Goal: Register for event/course

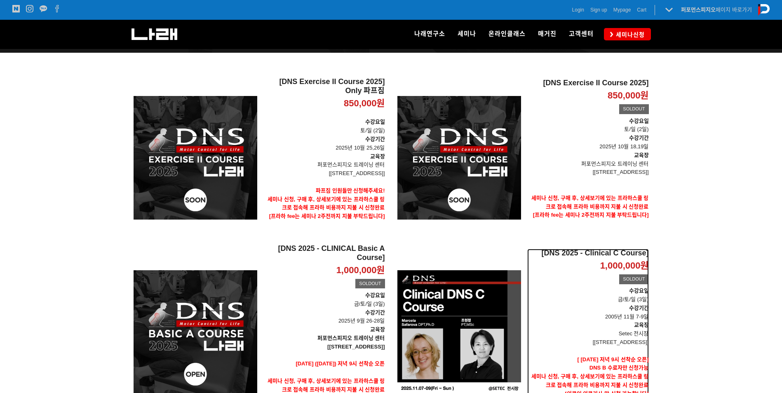
scroll to position [61, 0]
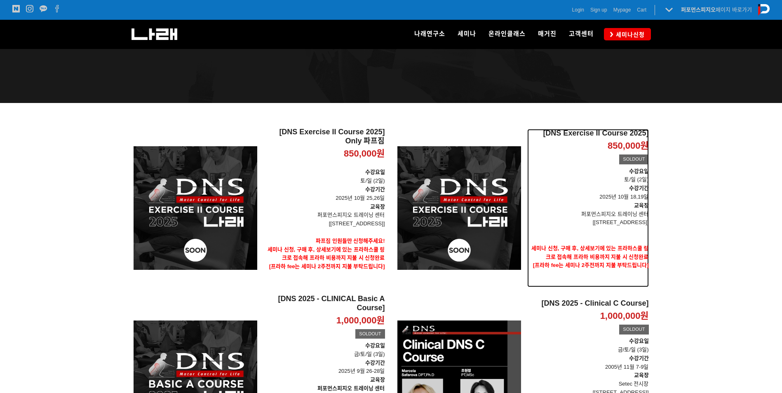
click at [607, 204] on p "교육장" at bounding box center [588, 206] width 122 height 9
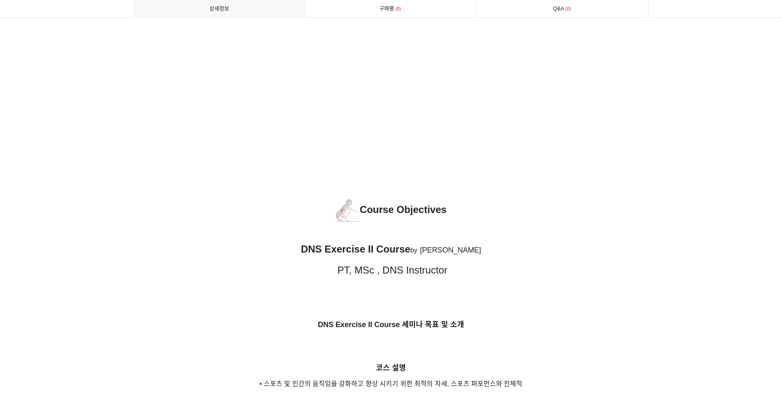
scroll to position [893, 0]
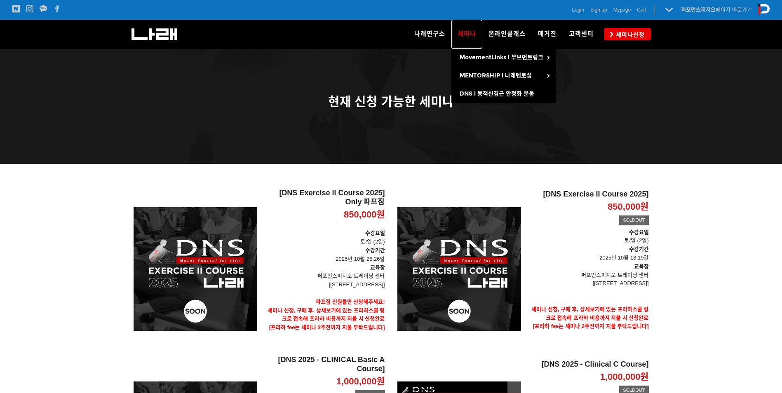
click at [468, 30] on link "세미나" at bounding box center [466, 34] width 31 height 29
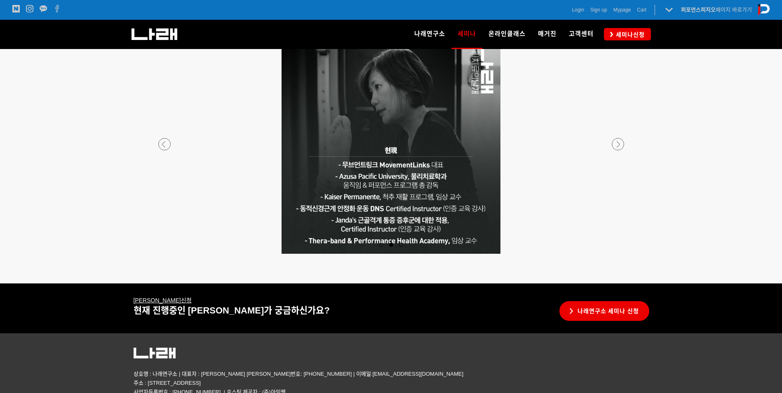
scroll to position [1524, 0]
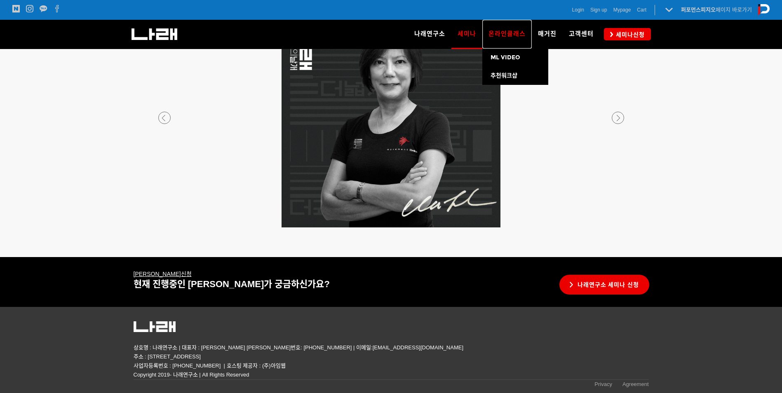
click at [510, 31] on span "온라인클래스" at bounding box center [507, 33] width 37 height 7
click at [514, 56] on span "ML VIDEO" at bounding box center [506, 57] width 30 height 7
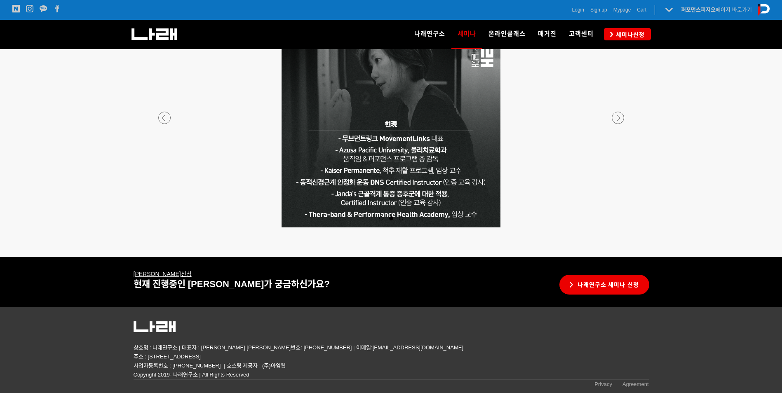
scroll to position [1112, 0]
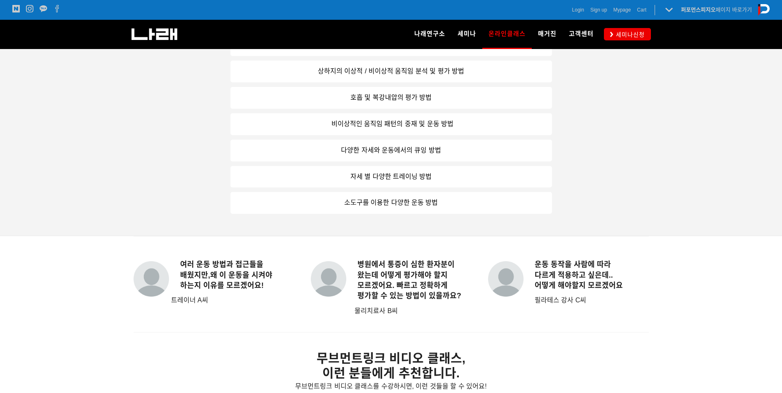
scroll to position [756, 0]
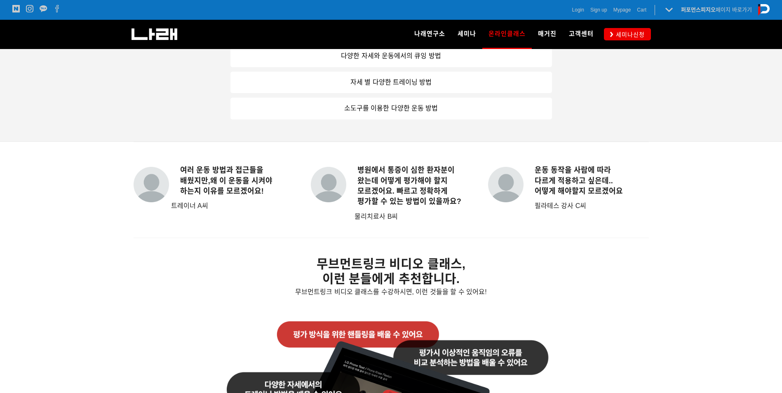
click at [422, 114] on link "소도구를 이용한 다양한 운동 방법" at bounding box center [391, 109] width 322 height 22
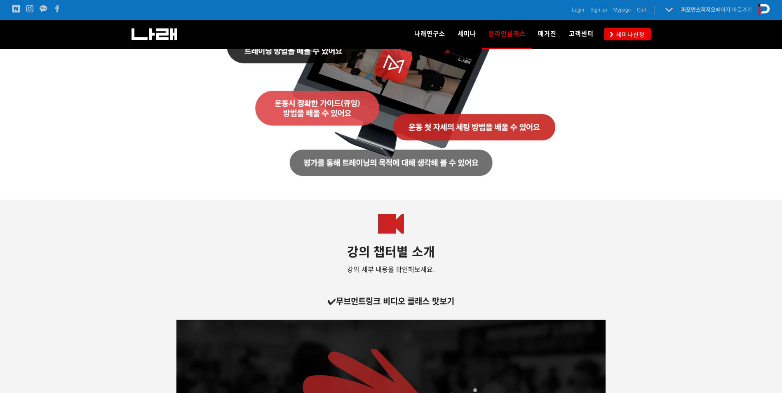
scroll to position [1374, 0]
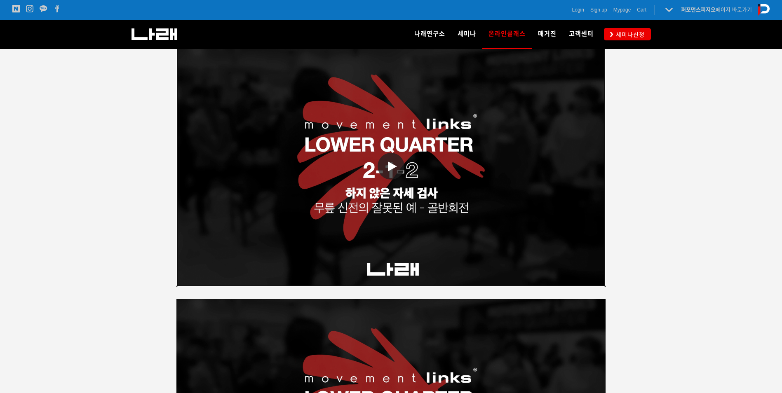
click at [403, 164] on span at bounding box center [391, 166] width 27 height 27
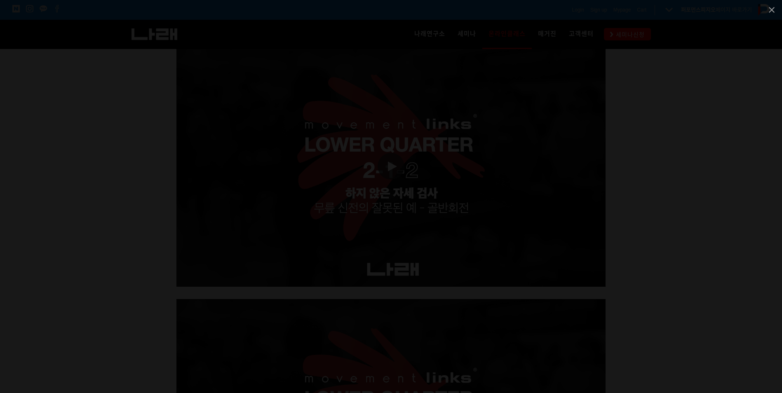
click at [682, 88] on div at bounding box center [391, 196] width 782 height 393
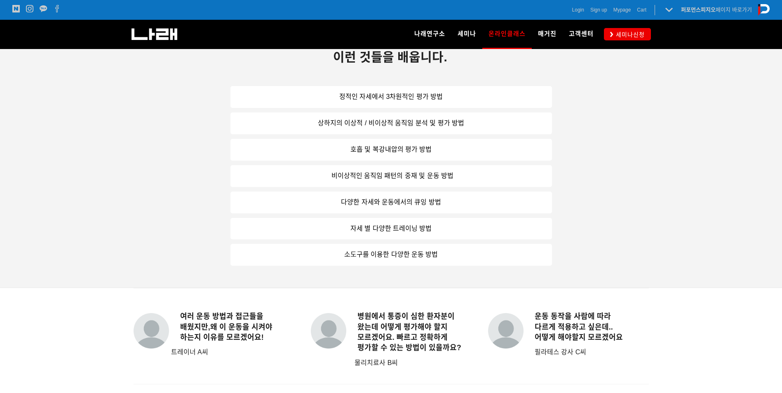
scroll to position [535, 0]
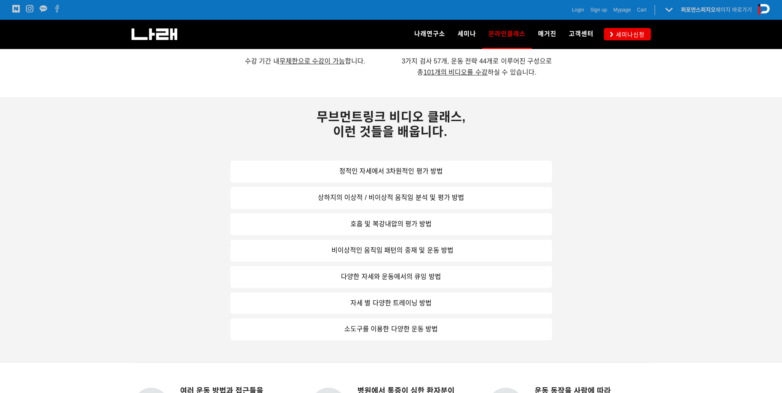
click at [408, 329] on link "소도구를 이용한 다양한 운동 방법" at bounding box center [391, 330] width 322 height 22
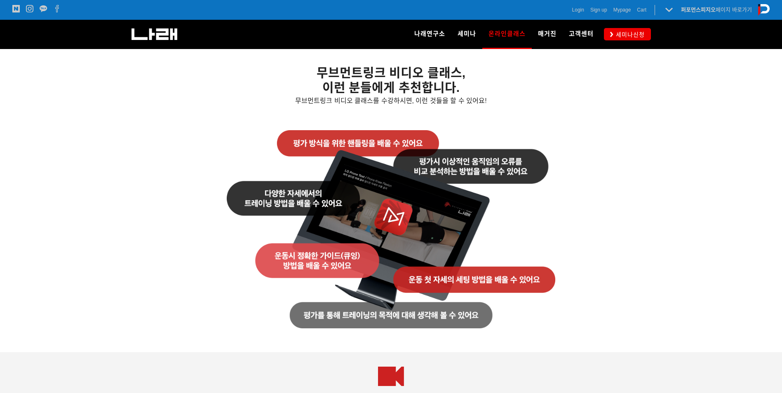
scroll to position [741, 0]
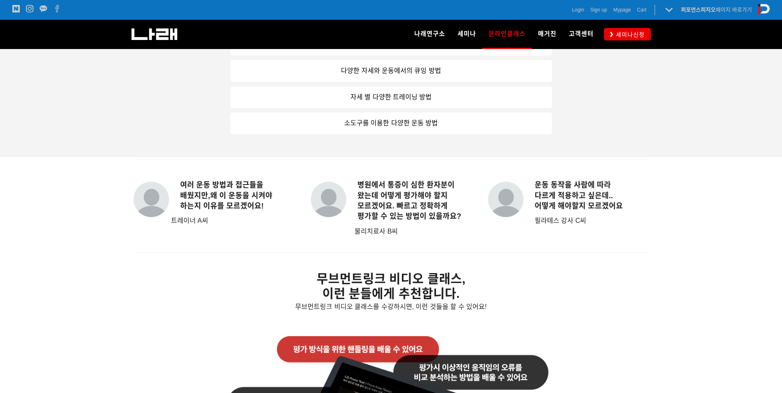
click at [407, 124] on link "소도구를 이용한 다양한 운동 방법" at bounding box center [391, 124] width 322 height 22
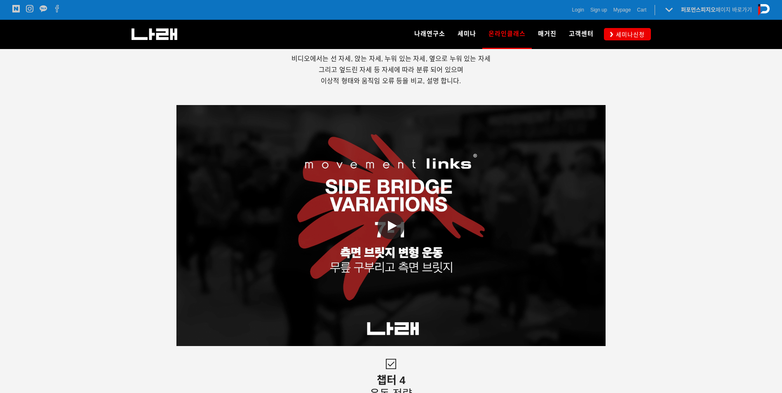
scroll to position [1978, 0]
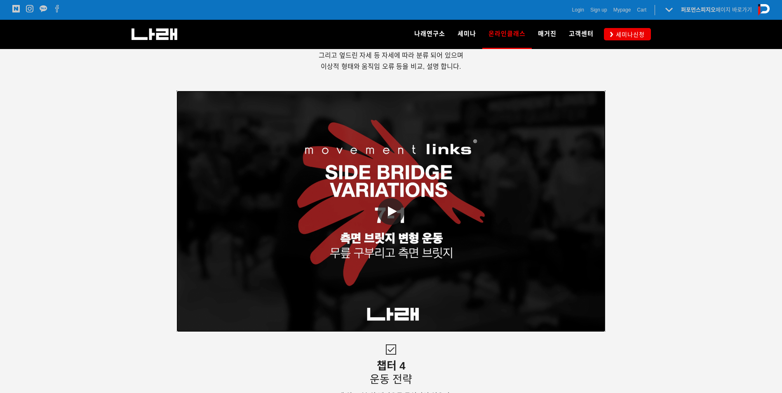
click at [397, 203] on span at bounding box center [391, 211] width 27 height 27
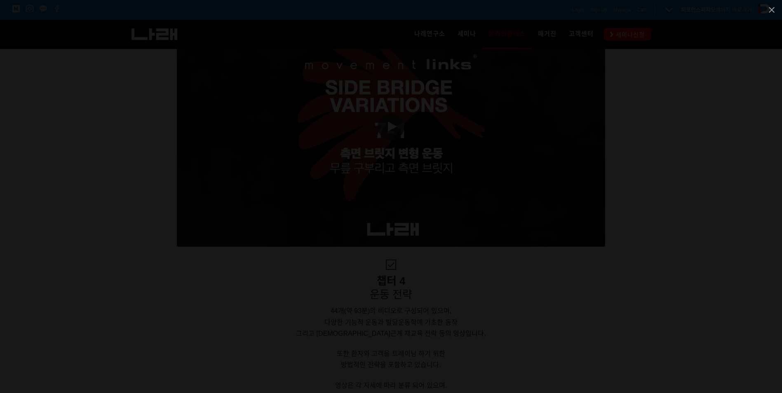
scroll to position [2115, 0]
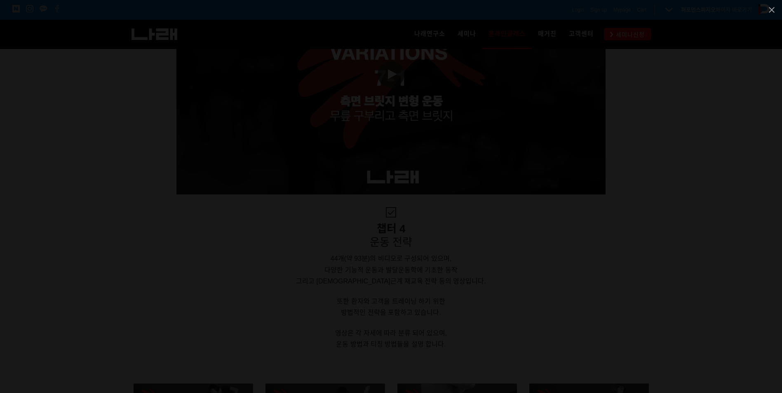
click at [692, 278] on div at bounding box center [391, 196] width 782 height 393
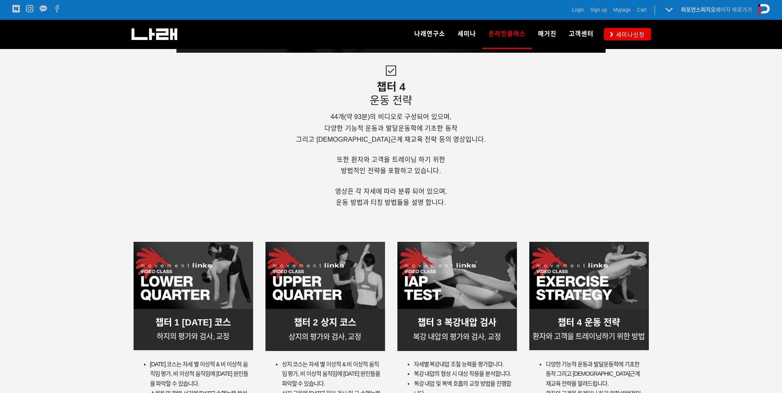
scroll to position [2321, 0]
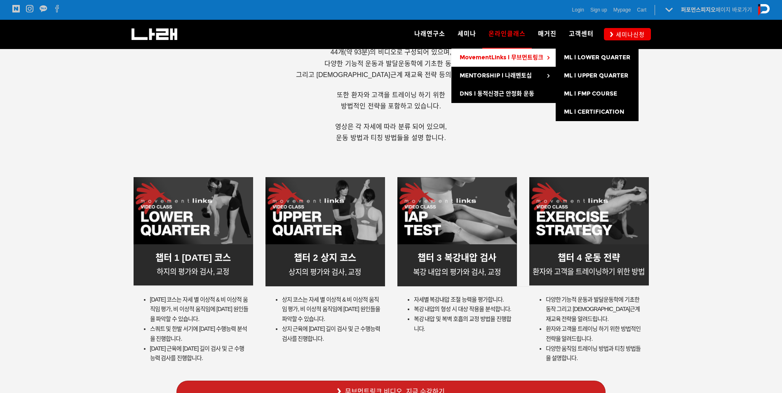
click at [487, 58] on span "MovementLinks l 무브먼트링크" at bounding box center [502, 57] width 84 height 7
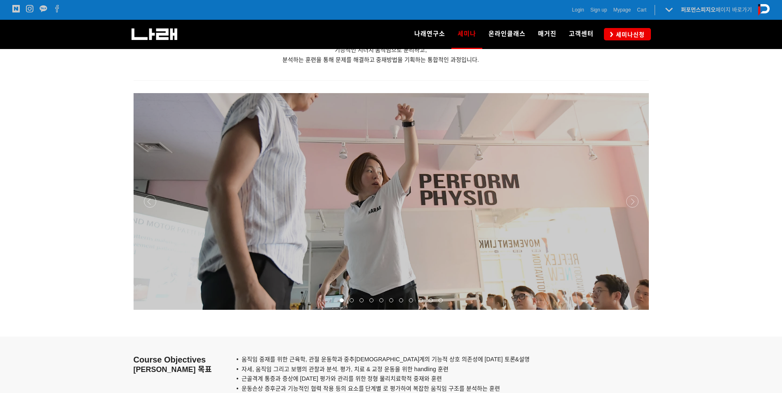
scroll to position [687, 0]
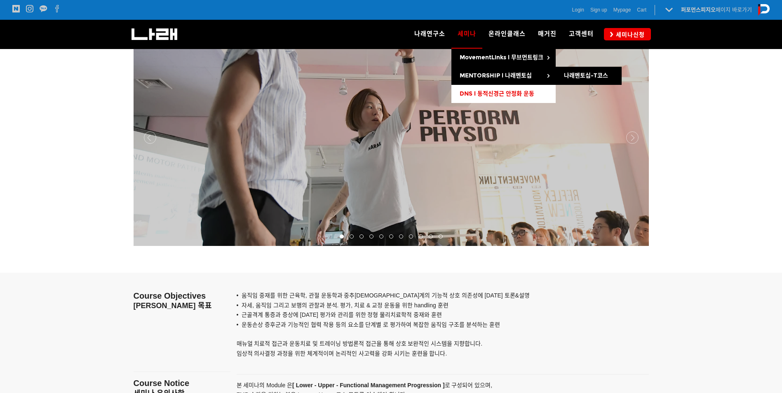
click at [486, 89] on link "DNS l 동적신경근 안정화 운동" at bounding box center [503, 94] width 104 height 18
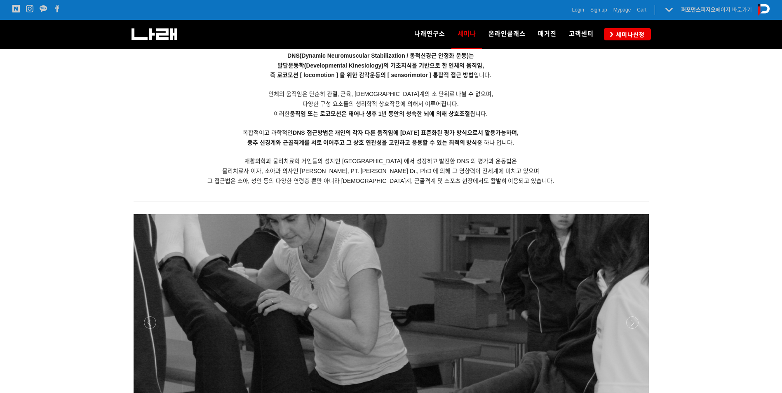
scroll to position [824, 0]
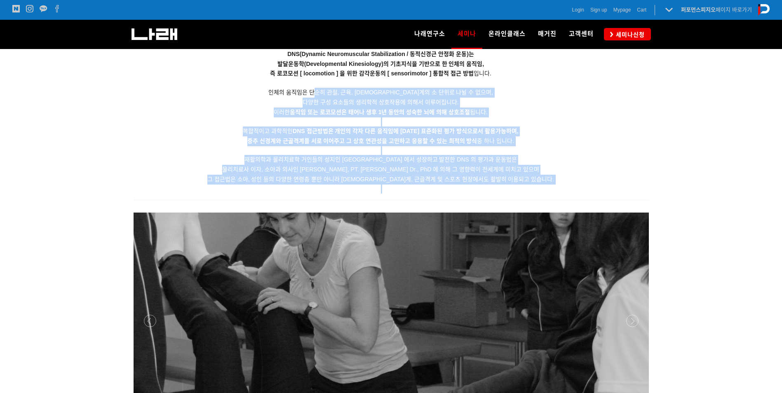
drag, startPoint x: 404, startPoint y: 185, endPoint x: 340, endPoint y: 90, distance: 114.3
click at [340, 90] on div "DNS(Dynamic Neuromuscular Stabilization / 동적신경근 안정화 운동)는 발달운동학(Developmental Ki…" at bounding box center [381, 60] width 495 height 267
click at [341, 90] on span "인체의 움직임은 단순히 관절, 근육, 신경계의 소 단위로 나뉠 수 없으며," at bounding box center [380, 92] width 225 height 7
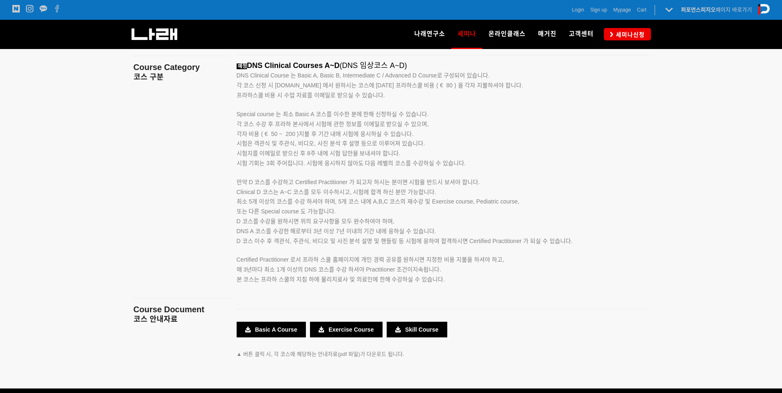
scroll to position [1306, 0]
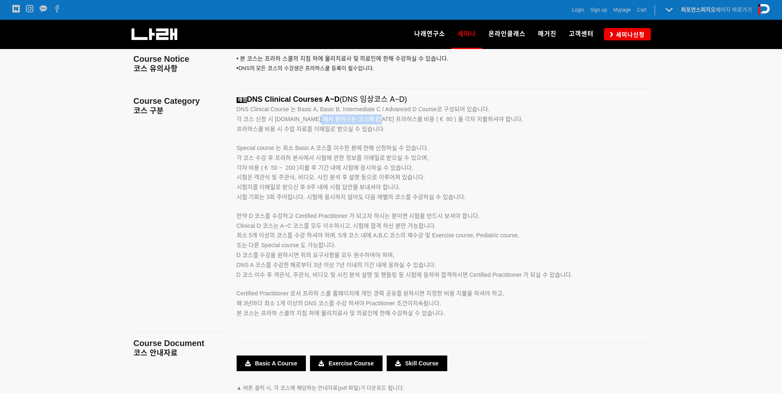
drag, startPoint x: 312, startPoint y: 117, endPoint x: 378, endPoint y: 123, distance: 65.5
click at [378, 123] on p "각 코스 신청 시 www.rehabps.com 에서 원하시는 코스에 대한 프라하스쿨 비용 ( € 80 ) 을 각자 지불하셔야 합니다. 프라하스…" at bounding box center [433, 125] width 392 height 20
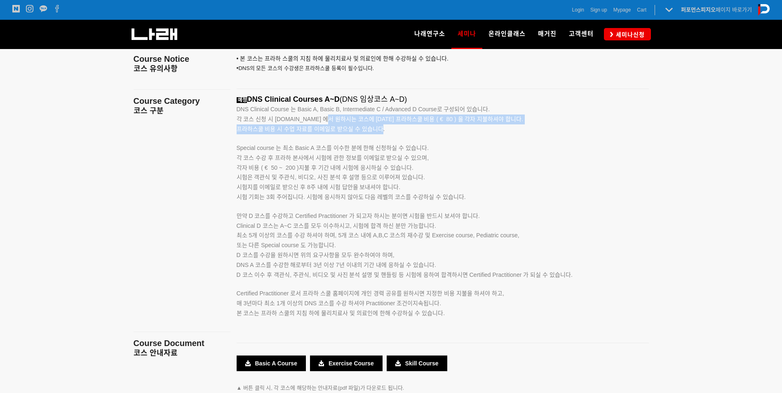
drag, startPoint x: 382, startPoint y: 126, endPoint x: 315, endPoint y: 115, distance: 67.3
click at [315, 115] on p "각 코스 신청 시 www.rehabps.com 에서 원하시는 코스에 대한 프라하스쿨 비용 ( € 80 ) 을 각자 지불하셔야 합니다. 프라하스…" at bounding box center [433, 125] width 392 height 20
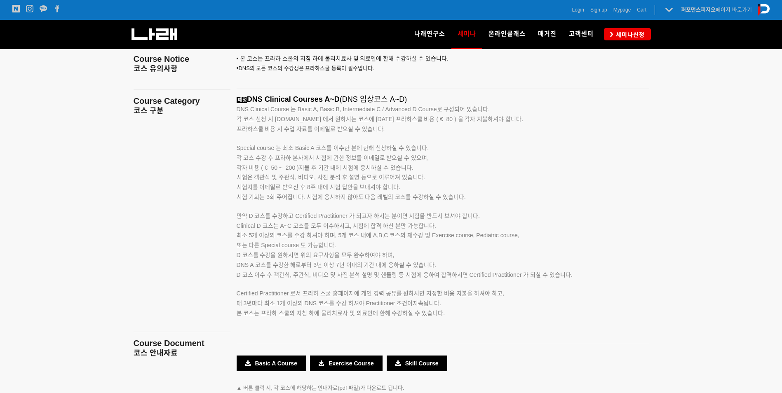
drag, startPoint x: 242, startPoint y: 148, endPoint x: 496, endPoint y: 214, distance: 262.8
click at [496, 214] on div "예정 DNS Clinical Courses A~D (DNS 임상코스 A~D) DNS Clinical Course 는 Basic A, Basic…" at bounding box center [433, 216] width 392 height 242
click at [496, 214] on p "시험 기회는 3회 주어집니다. 시험에 응시하지 않아도 다음 레벨의 코스를 수강하실 수 있습니다. 만약 D 코스를 수강하고 Certified P…" at bounding box center [433, 207] width 392 height 29
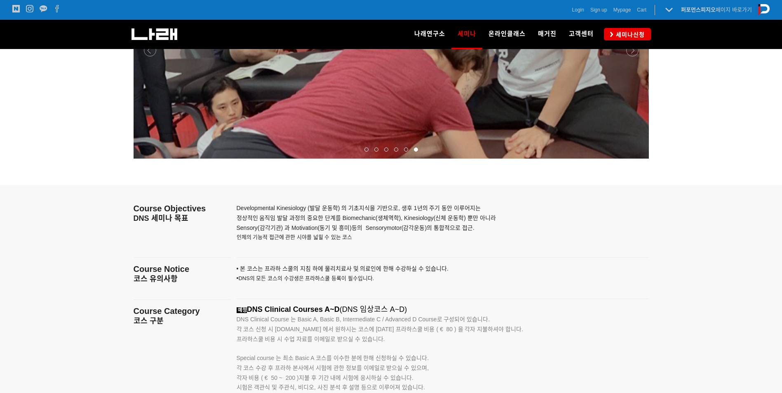
scroll to position [962, 0]
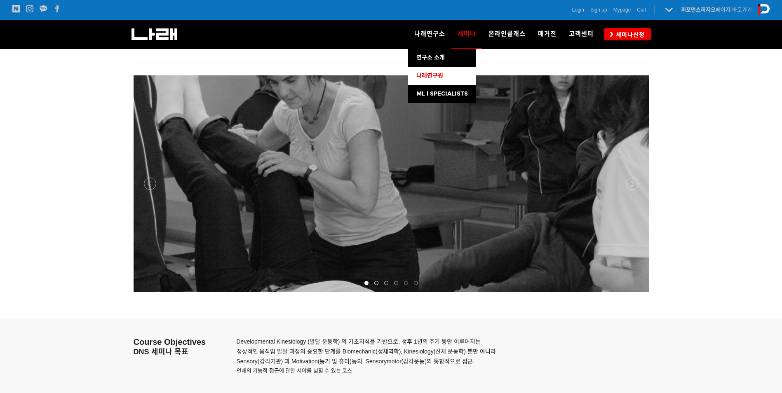
click at [435, 80] on link "나래연구원" at bounding box center [442, 76] width 68 height 18
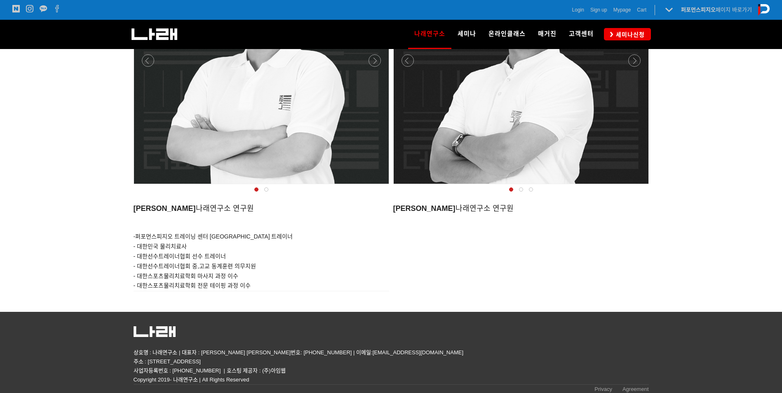
scroll to position [806, 0]
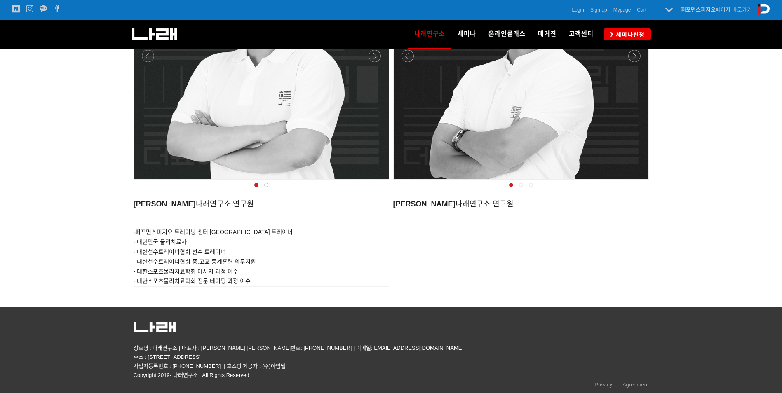
click at [635, 182] on div at bounding box center [521, 182] width 260 height 0
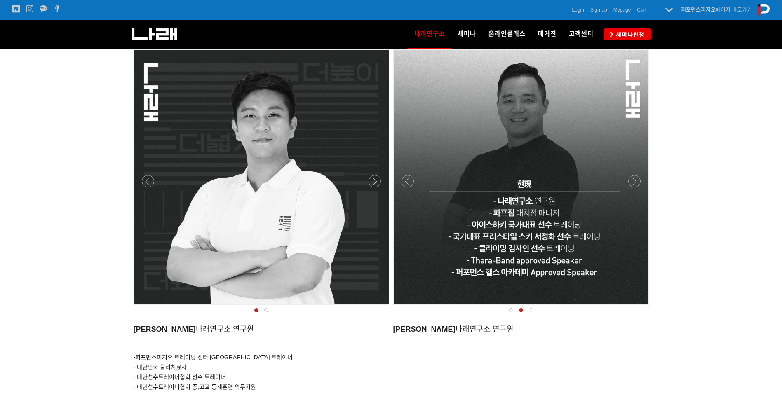
scroll to position [668, 0]
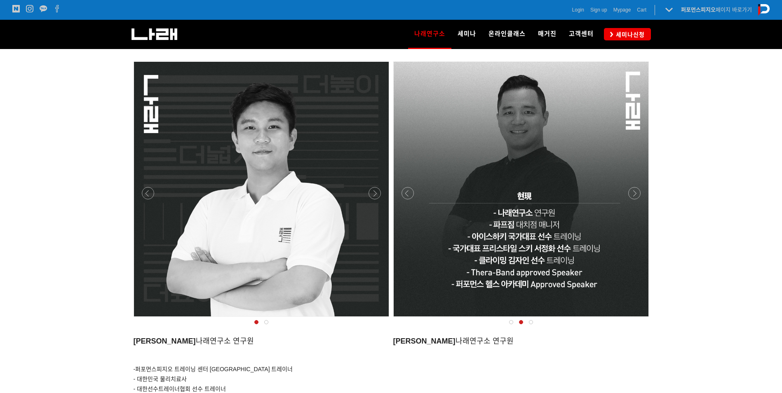
click at [639, 319] on div at bounding box center [521, 319] width 260 height 0
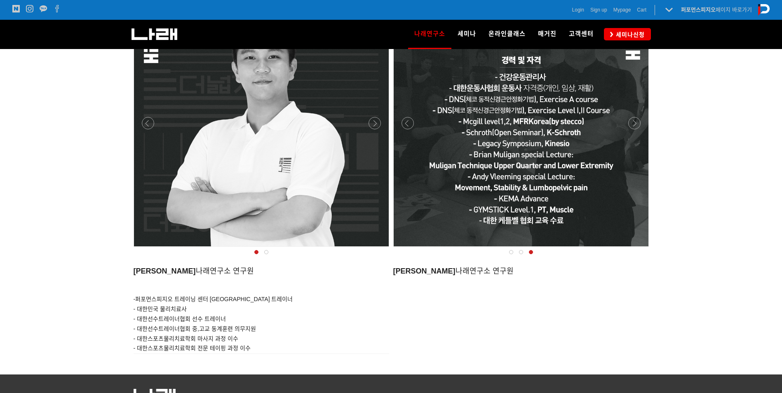
scroll to position [737, 0]
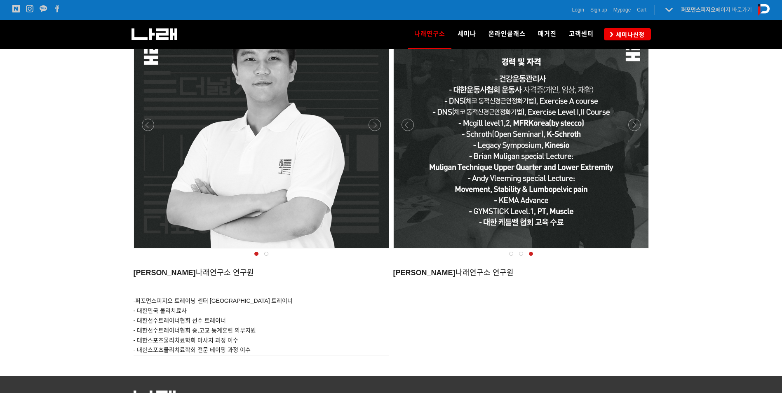
click at [376, 251] on div at bounding box center [262, 251] width 260 height 0
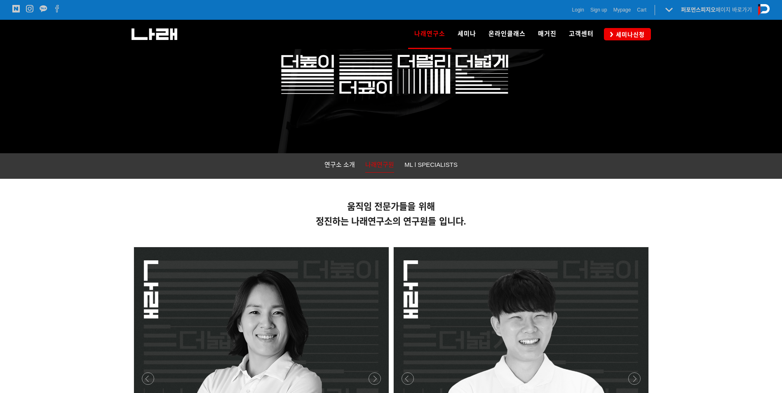
scroll to position [50, 0]
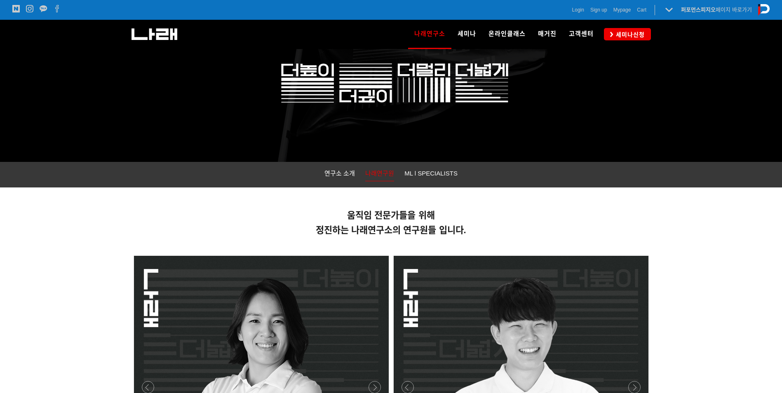
click at [517, 211] on h6 "움직임 전문가들을 위해" at bounding box center [391, 215] width 515 height 11
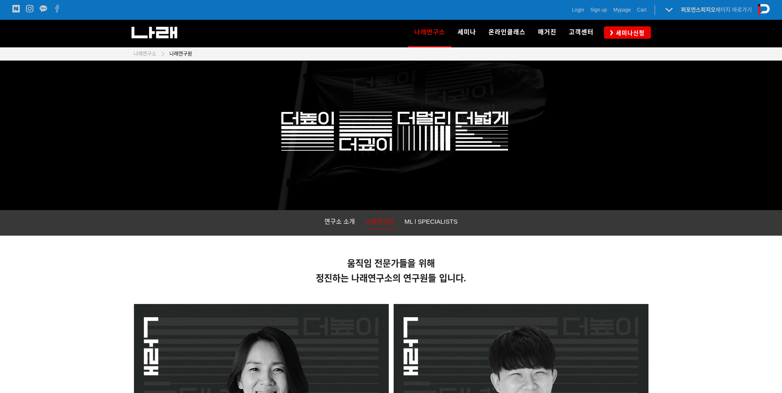
scroll to position [0, 0]
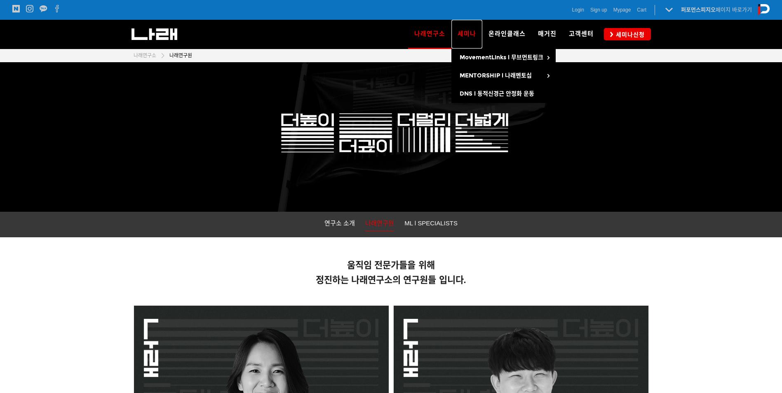
click at [468, 33] on span "세미나" at bounding box center [467, 33] width 19 height 7
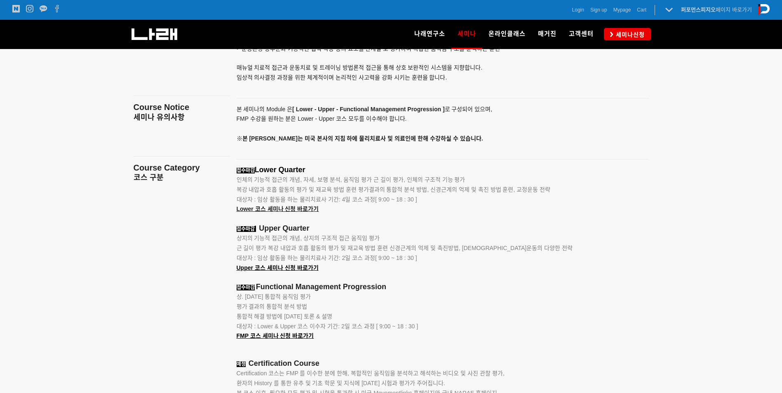
scroll to position [962, 0]
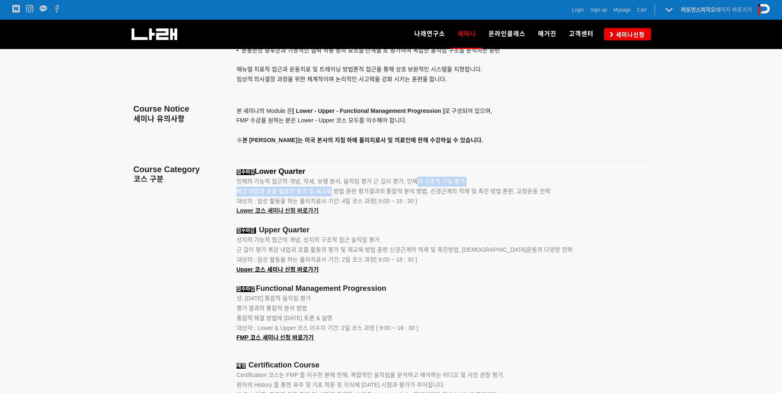
drag, startPoint x: 406, startPoint y: 181, endPoint x: 329, endPoint y: 190, distance: 78.0
click at [329, 190] on div "접수마감 Lower Quarter 인체의 기능적 접근의 개념, 자세, 보행 분석, 움직임 평가 근 길이 평가, 인체의 구조적 기능 평가 복강 …" at bounding box center [433, 369] width 392 height 404
drag, startPoint x: 329, startPoint y: 190, endPoint x: 367, endPoint y: 198, distance: 39.6
click at [367, 198] on span "대상자 : 임상 활동을 하는 물리치료사 기간: 4일 코스 과정[ 9:00 ~ 18 : 30 ]" at bounding box center [327, 201] width 181 height 7
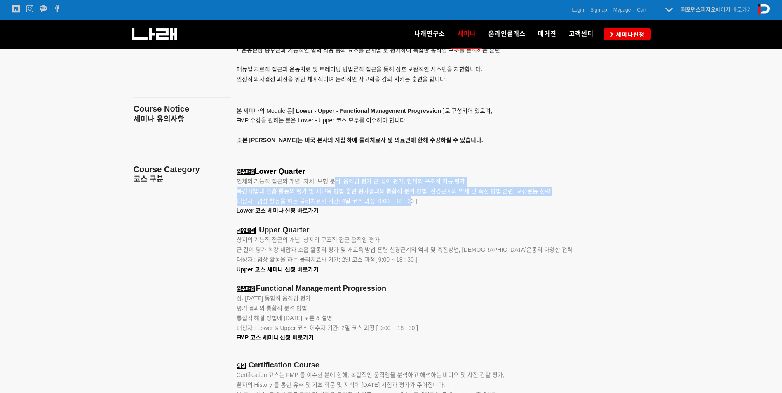
drag, startPoint x: 378, startPoint y: 196, endPoint x: 335, endPoint y: 186, distance: 44.4
click at [335, 186] on div "접수마감 Lower Quarter 인체의 기능적 접근의 개념, 자세, 보행 분석, 움직임 평가 근 길이 평가, 인체의 구조적 기능 평가 복강 …" at bounding box center [433, 369] width 392 height 404
click at [336, 186] on p "인체의 기능적 접근의 개념, 자세, 보행 분석, 움직임 평가 근 길이 평가, 인체의 구조적 기능 평가" at bounding box center [433, 182] width 392 height 10
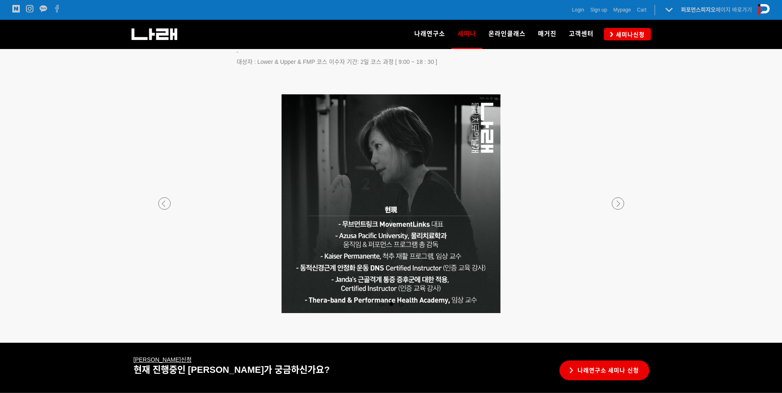
scroll to position [1443, 0]
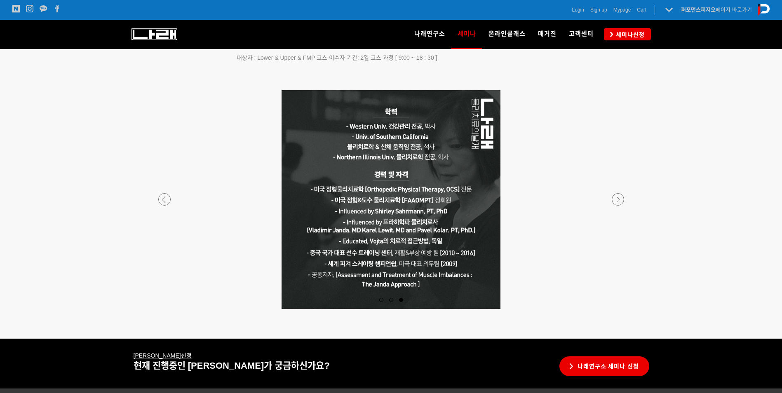
click at [171, 38] on img at bounding box center [155, 34] width 46 height 12
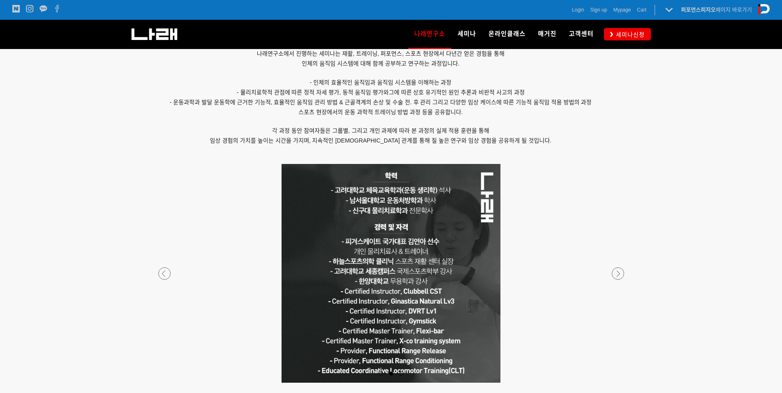
scroll to position [618, 0]
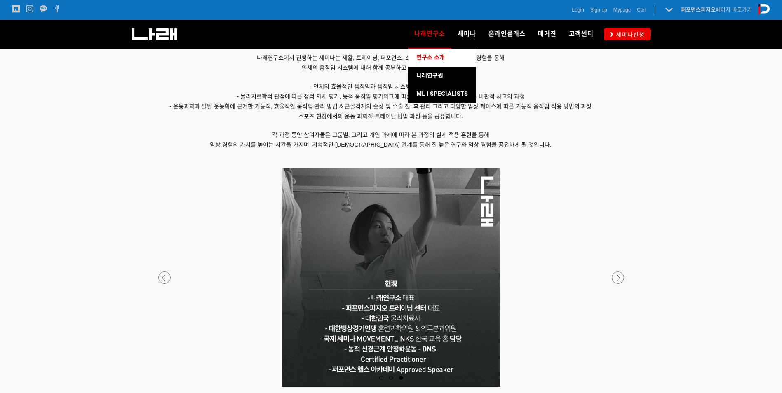
click at [444, 54] on span "연구소 소개" at bounding box center [430, 57] width 28 height 7
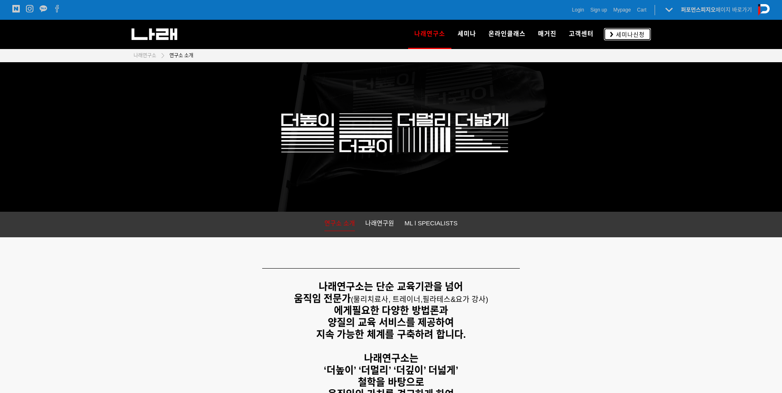
click at [632, 40] on link "세미나신청" at bounding box center [627, 34] width 47 height 12
click at [632, 35] on span "세미나신청" at bounding box center [628, 35] width 31 height 8
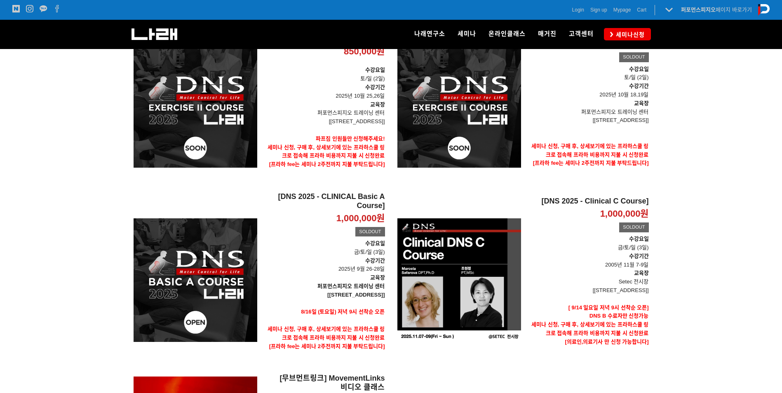
scroll to position [206, 0]
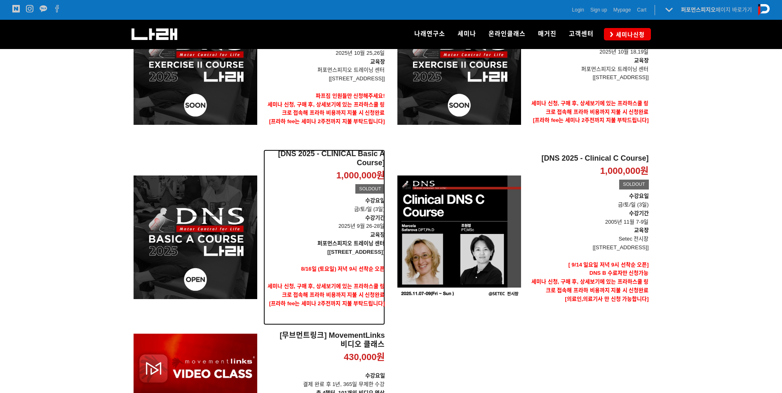
click at [366, 213] on p "수강요일 금/토/일 (3일)" at bounding box center [324, 205] width 122 height 17
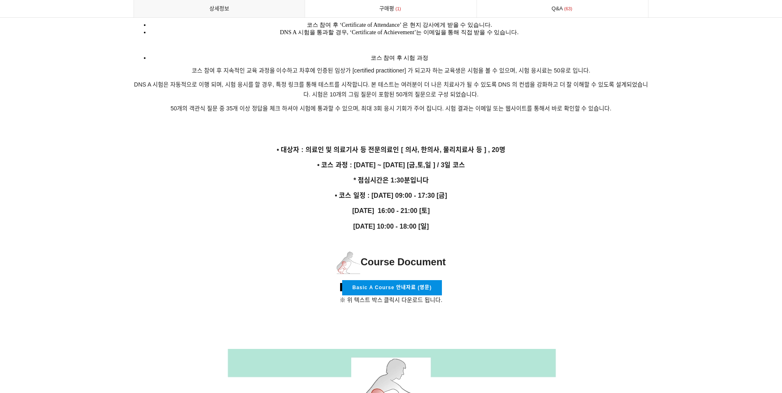
scroll to position [1374, 0]
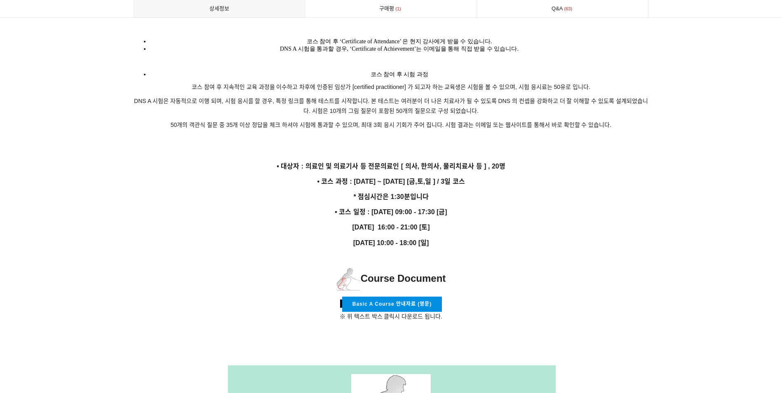
drag, startPoint x: 381, startPoint y: 206, endPoint x: 441, endPoint y: 238, distance: 68.2
click at [441, 239] on p "[DATE] 10:00 - 18:00 [일]" at bounding box center [391, 242] width 515 height 11
click at [497, 222] on p "[DATE] 16:00 - 21:00 [토]" at bounding box center [391, 227] width 515 height 11
drag, startPoint x: 390, startPoint y: 92, endPoint x: 405, endPoint y: 169, distance: 78.2
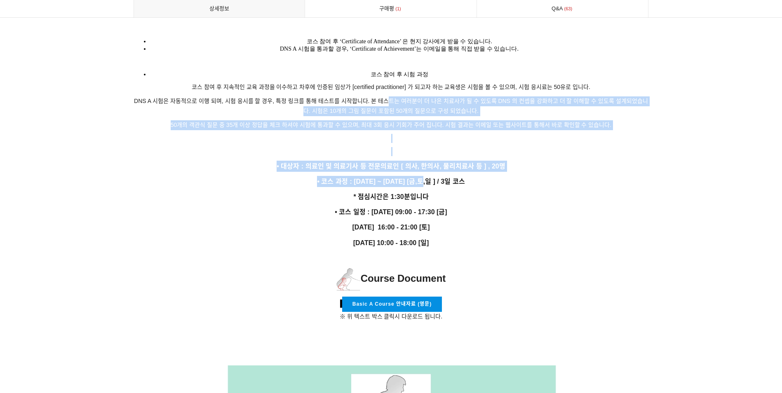
drag, startPoint x: 405, startPoint y: 169, endPoint x: 410, endPoint y: 190, distance: 21.5
click at [410, 193] on strong "* 점심시간은 1:30분입니다" at bounding box center [390, 196] width 75 height 7
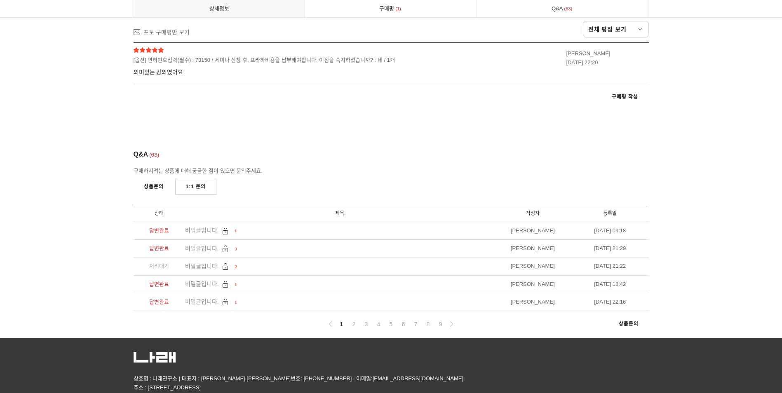
scroll to position [4597, 0]
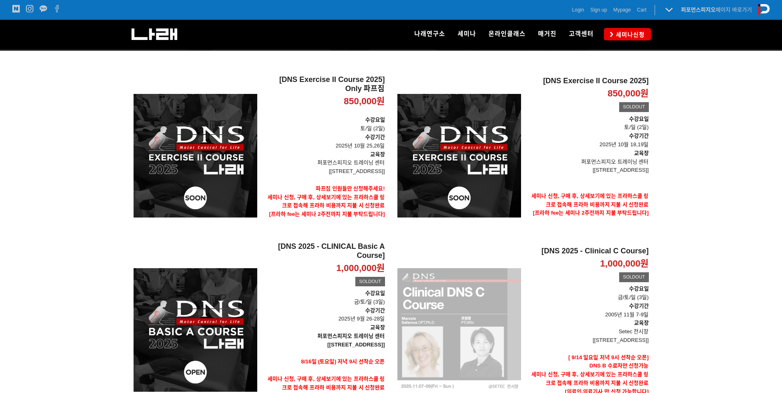
scroll to position [113, 0]
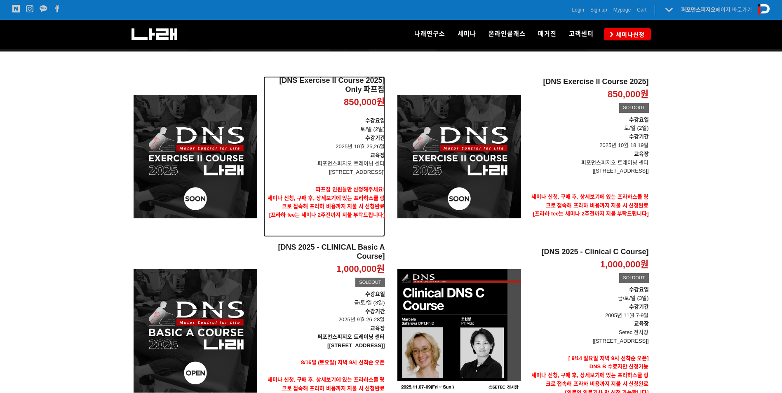
click at [354, 167] on p "퍼포먼스피지오 트레이닝 센터" at bounding box center [324, 164] width 122 height 9
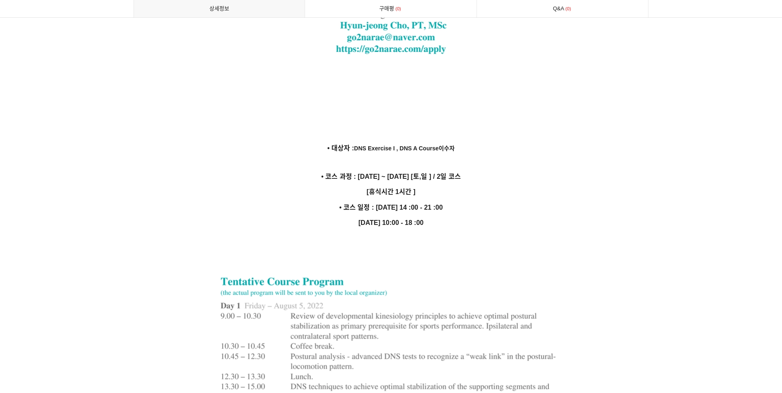
scroll to position [2267, 0]
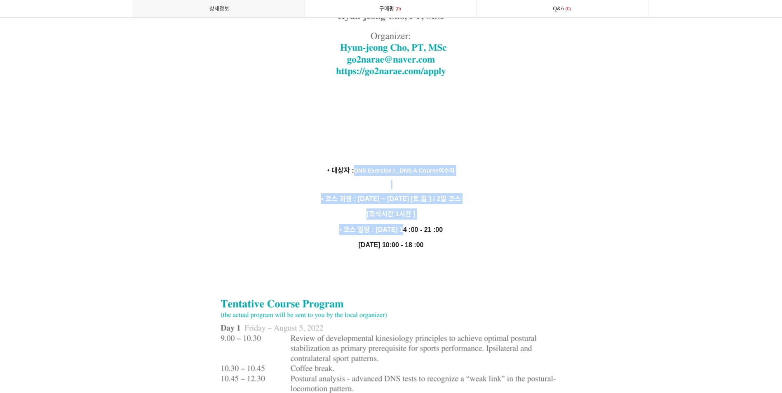
drag, startPoint x: 354, startPoint y: 164, endPoint x: 405, endPoint y: 217, distance: 73.2
click at [405, 226] on strong "• 코스 일정 : 10월 25일 14 :00 - 21 :00" at bounding box center [390, 229] width 103 height 7
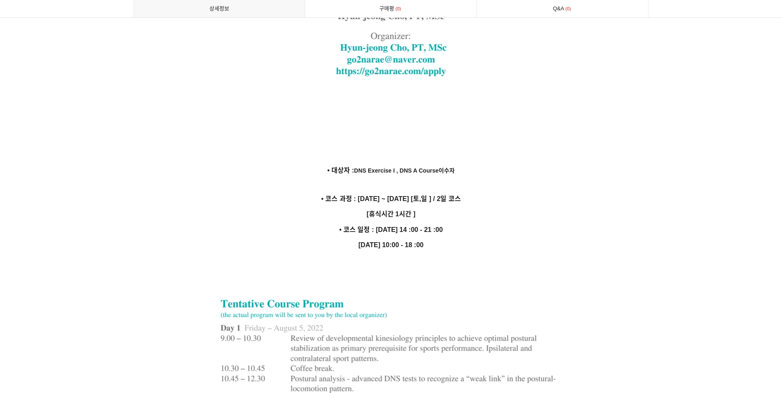
click at [385, 167] on span "DNS Exercise I , DNS A Course이수자" at bounding box center [404, 170] width 101 height 7
click at [514, 270] on p at bounding box center [391, 275] width 515 height 11
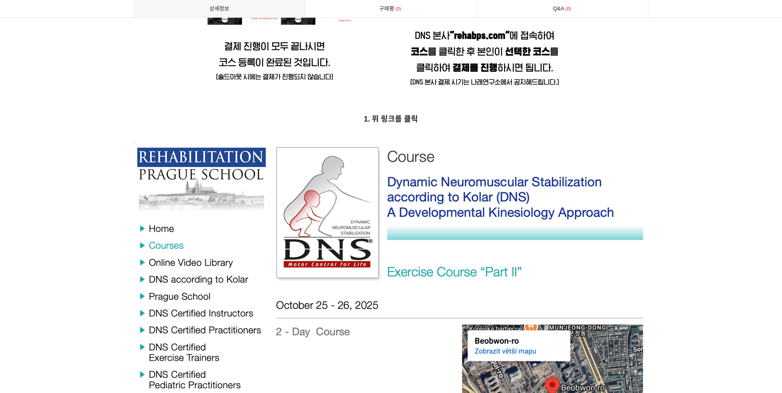
scroll to position [3367, 0]
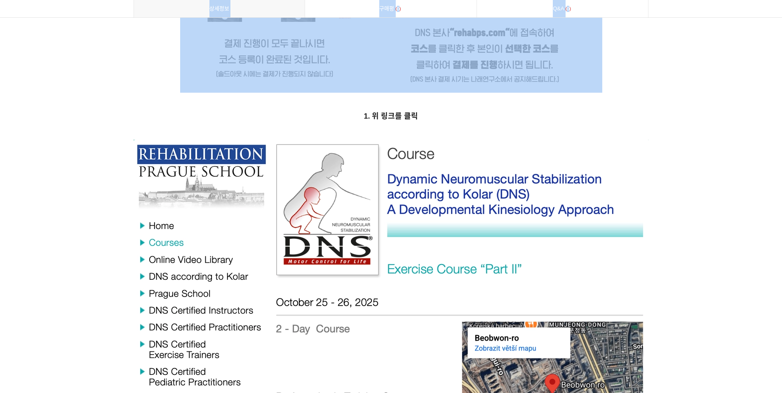
drag, startPoint x: 782, startPoint y: 249, endPoint x: 789, endPoint y: 19, distance: 230.6
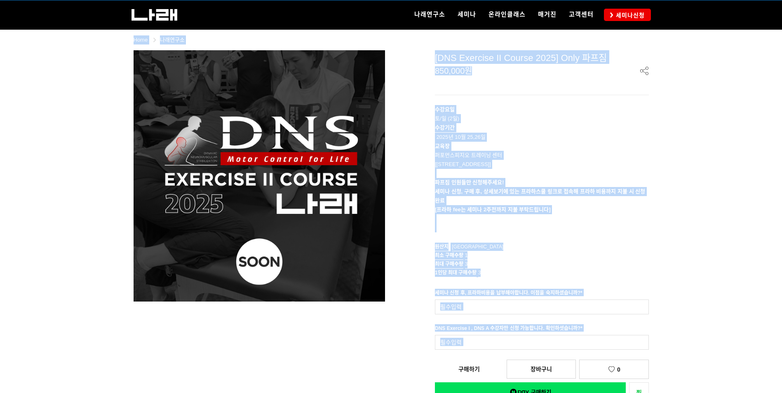
scroll to position [0, 0]
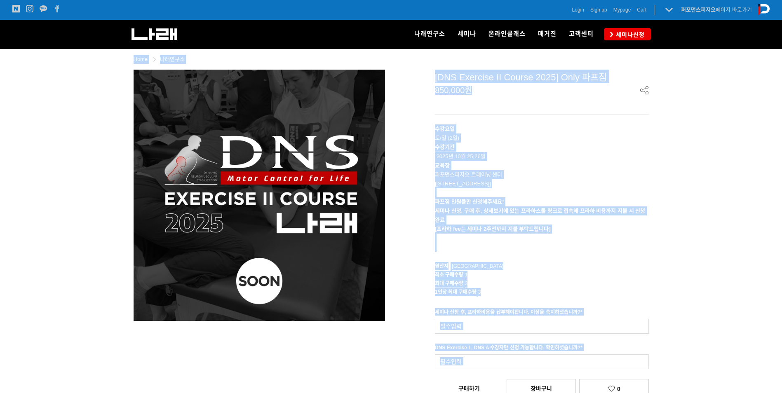
click at [537, 190] on p at bounding box center [542, 192] width 214 height 9
click at [460, 155] on p "수강기간 2025년 10월 25,26일" at bounding box center [542, 152] width 214 height 18
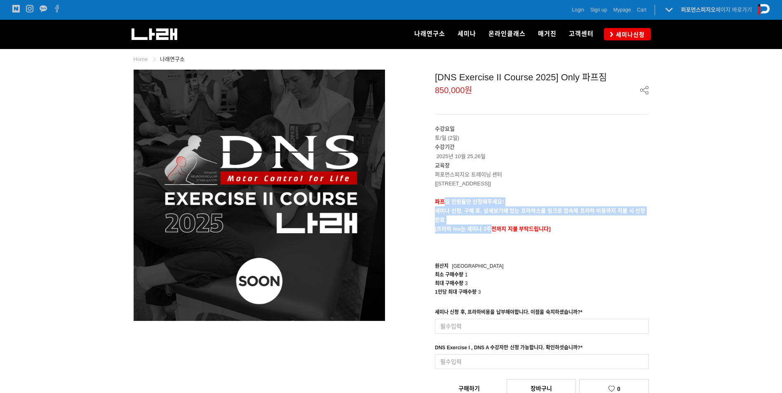
drag, startPoint x: 444, startPoint y: 204, endPoint x: 493, endPoint y: 231, distance: 56.1
click at [493, 231] on div "수강요일 토/일 (2일) 수강기간 2025년 10월 25,26일 교육장 퍼포먼스피지오 트레이닝 센터 [송파구 128 skv1 메트로시티 B동 …" at bounding box center [542, 187] width 214 height 127
click at [493, 231] on span "[프라하 fee는 세미나 2주전까지 지불 부탁드립니다]" at bounding box center [493, 229] width 116 height 6
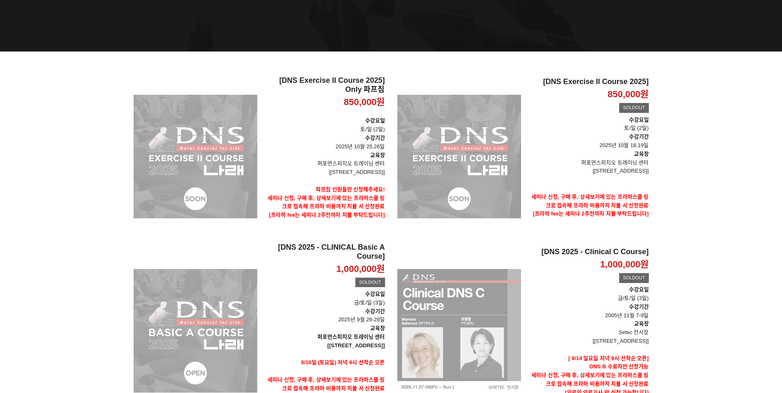
scroll to position [113, 0]
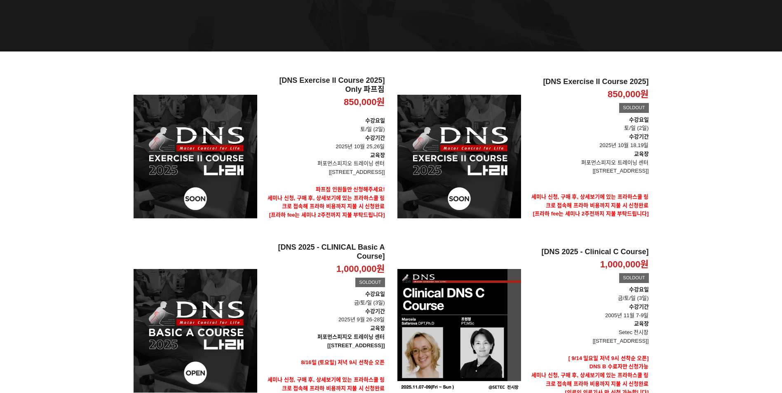
click at [714, 237] on div at bounding box center [391, 291] width 782 height 479
click at [708, 241] on div at bounding box center [391, 291] width 782 height 479
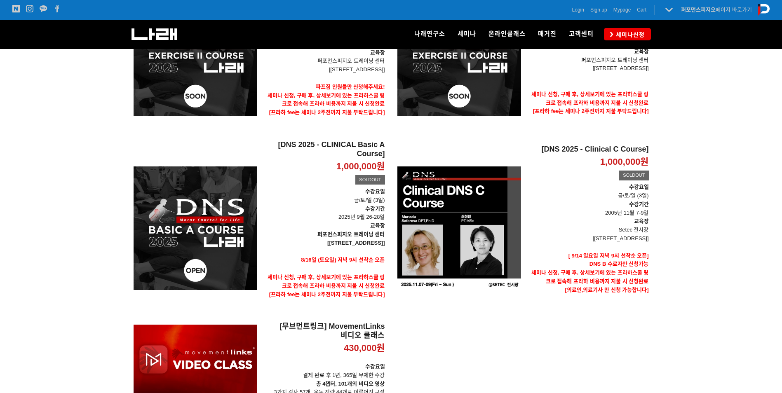
scroll to position [199, 0]
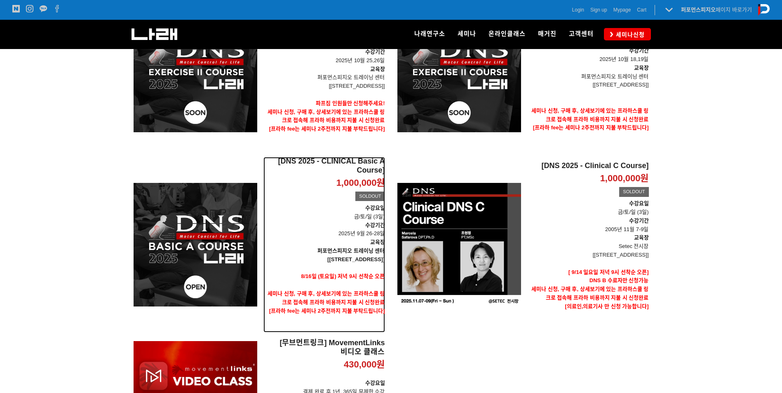
click at [367, 239] on p "교육장" at bounding box center [324, 242] width 122 height 9
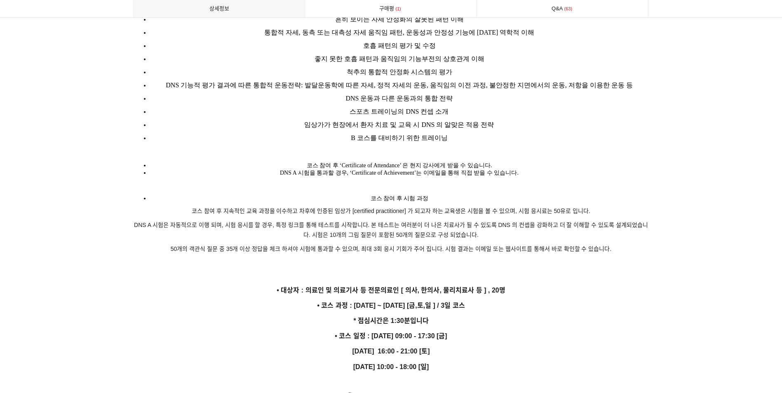
scroll to position [1322, 0]
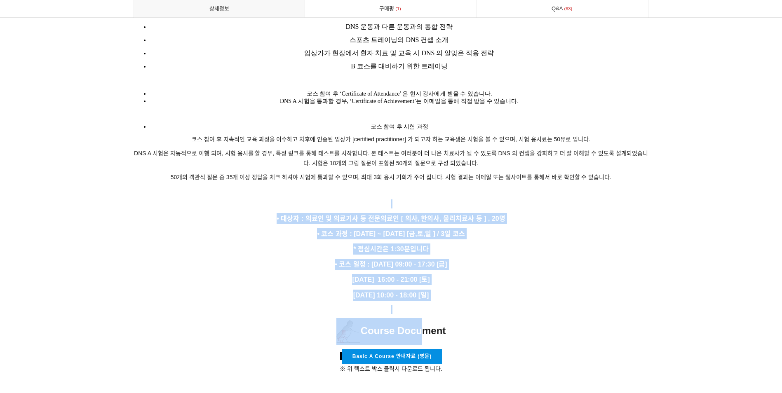
drag, startPoint x: 393, startPoint y: 198, endPoint x: 427, endPoint y: 319, distance: 125.3
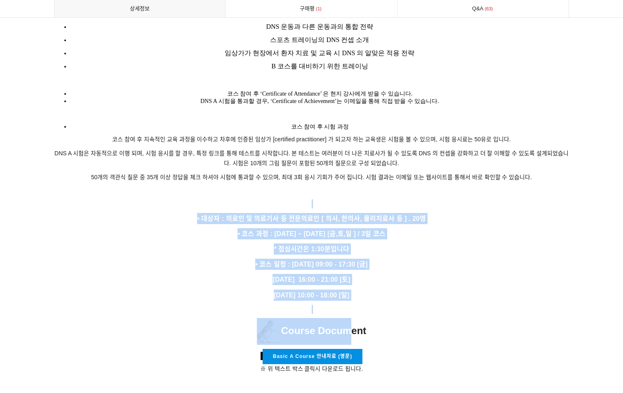
click at [388, 259] on p "• 코스 일정 : [DATE] 09:00 - 17:30 [금]" at bounding box center [311, 264] width 515 height 11
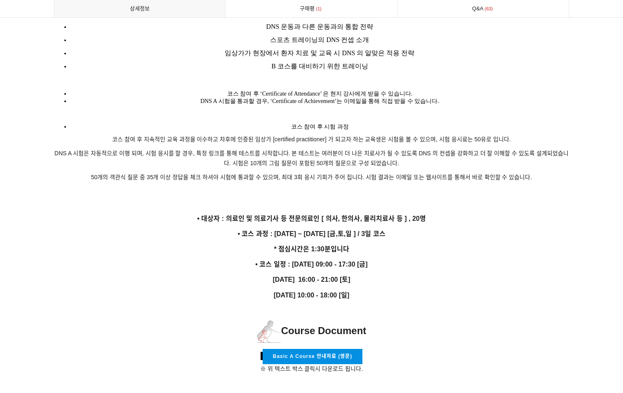
drag, startPoint x: 359, startPoint y: 247, endPoint x: 320, endPoint y: 207, distance: 55.7
drag, startPoint x: 320, startPoint y: 207, endPoint x: 332, endPoint y: 221, distance: 18.4
click at [332, 228] on p "• 코스 과정 : [DATE] ~ [DATE] [금,토,일 ] / 3일 코스" at bounding box center [311, 233] width 515 height 11
